Goal: Find specific page/section: Find specific page/section

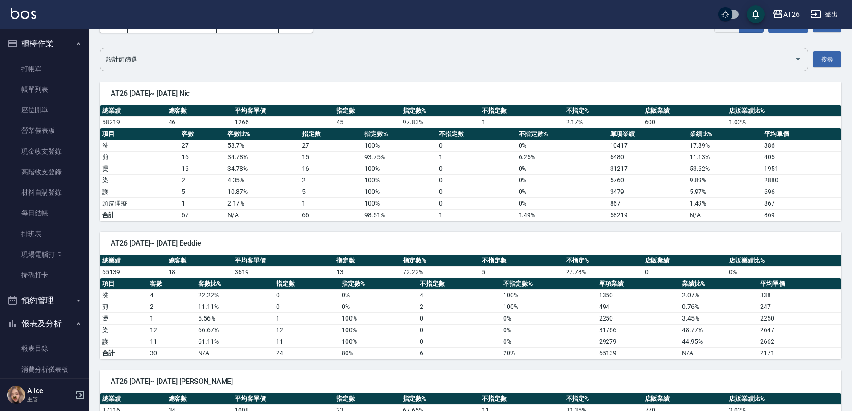
scroll to position [305, 0]
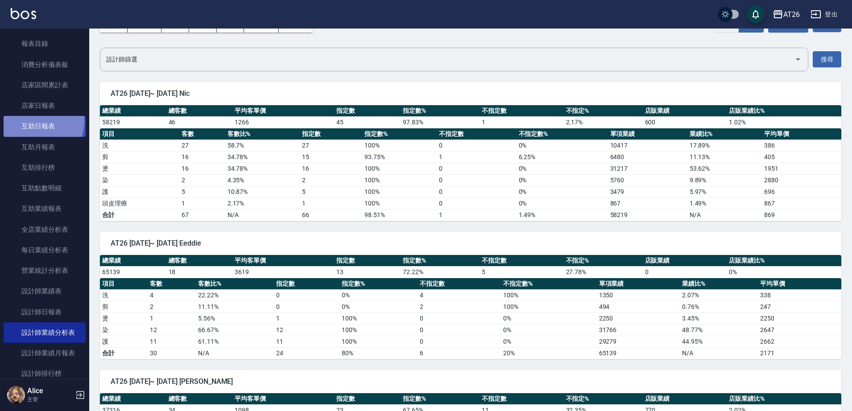
click at [33, 120] on link "互助日報表" at bounding box center [45, 126] width 82 height 21
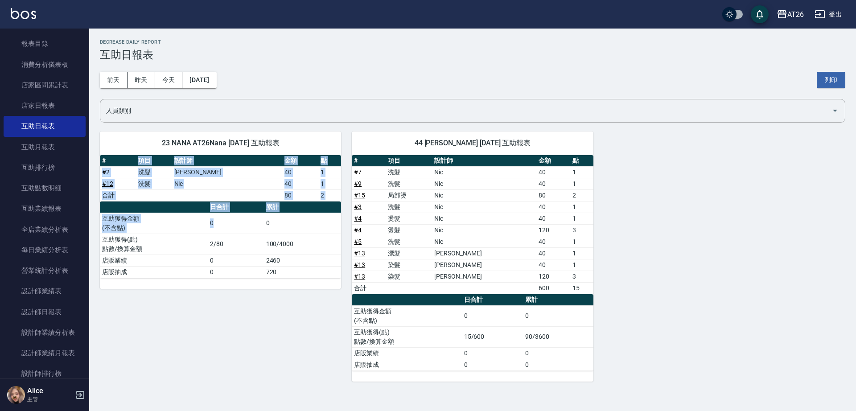
drag, startPoint x: 128, startPoint y: 165, endPoint x: 237, endPoint y: 230, distance: 126.4
click at [237, 230] on div "# 項目 設計師 金額 點 # 2 洗髮 [PERSON_NAME] 40 1 # 12 洗髮 Nic 40 1 合計 80 2 日合計 累計 互助獲得金額 …" at bounding box center [220, 216] width 241 height 123
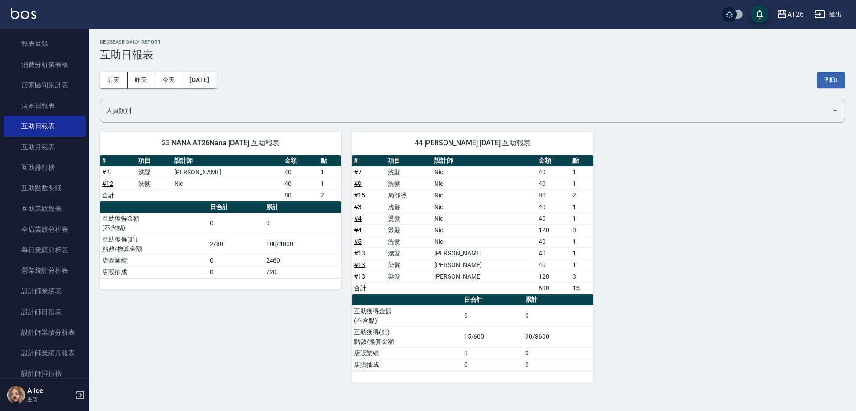
click at [224, 315] on div "23 NANA AT26Nana [DATE] 互助報表 # 項目 設計師 金額 點 # 2 洗髮 [PERSON_NAME] 40 1 # 12 洗髮 Ni…" at bounding box center [215, 251] width 252 height 261
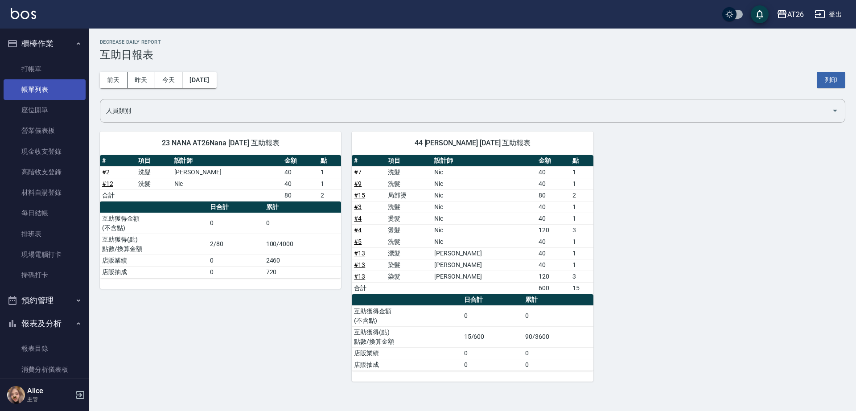
click at [54, 80] on link "帳單列表" at bounding box center [45, 89] width 82 height 21
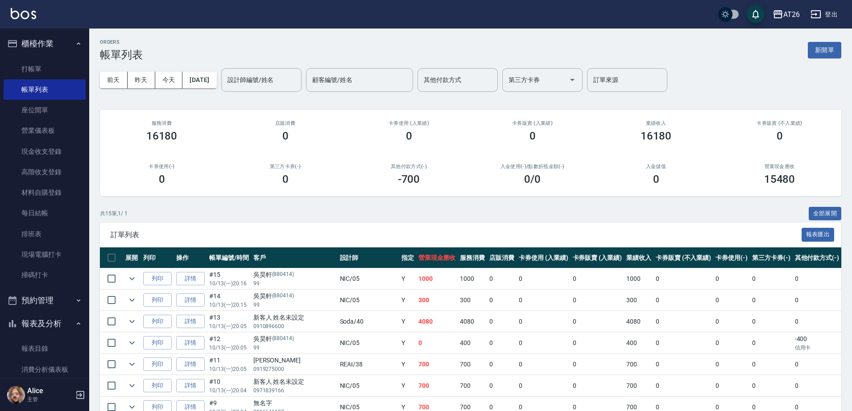
click at [352, 92] on div "[DATE] [DATE] [DATE] [DATE] 設計師編號/姓名 設計師編號/姓名 顧客編號/姓名 顧客編號/姓名 其他付款方式 其他付款方式 第三方…" at bounding box center [470, 80] width 741 height 38
click at [235, 80] on div "[DATE] [DATE] [DATE] [DATE] 設計師編號/姓名 設計師編號/姓名 顧客編號/姓名 顧客編號/姓名 其他付款方式 其他付款方式 第三方…" at bounding box center [470, 80] width 741 height 38
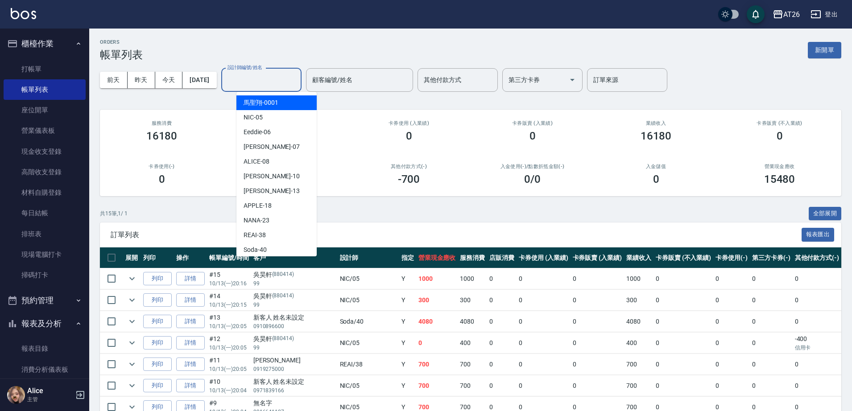
drag, startPoint x: 258, startPoint y: 79, endPoint x: 273, endPoint y: 74, distance: 16.1
click at [259, 79] on input "設計師編號/姓名" at bounding box center [261, 80] width 72 height 16
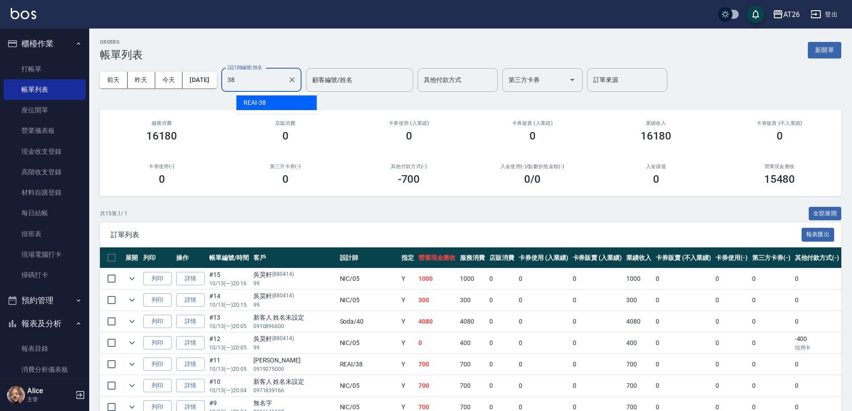
type input "REAI-38"
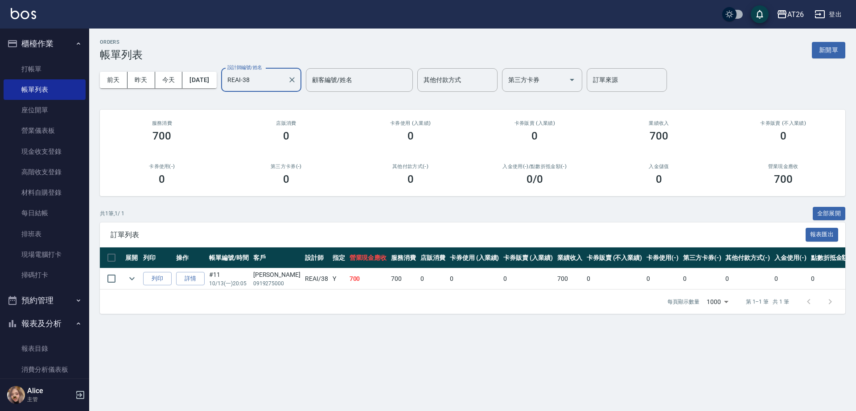
drag, startPoint x: 174, startPoint y: 1, endPoint x: 298, endPoint y: 81, distance: 147.7
click at [284, 81] on input "REAI-38" at bounding box center [254, 80] width 59 height 16
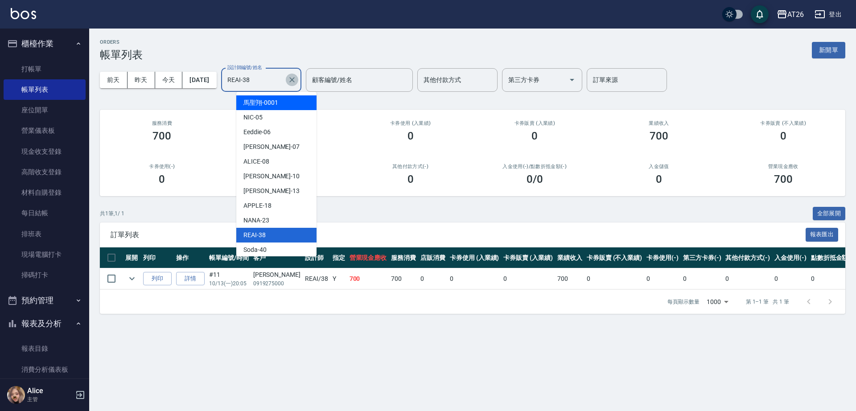
click at [297, 79] on icon "Clear" at bounding box center [292, 79] width 9 height 9
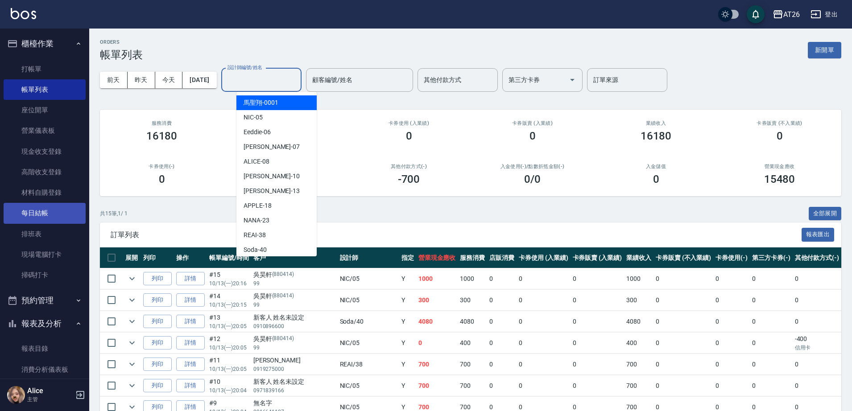
click at [32, 210] on link "每日結帳" at bounding box center [45, 213] width 82 height 21
